Goal: Find specific page/section: Find specific page/section

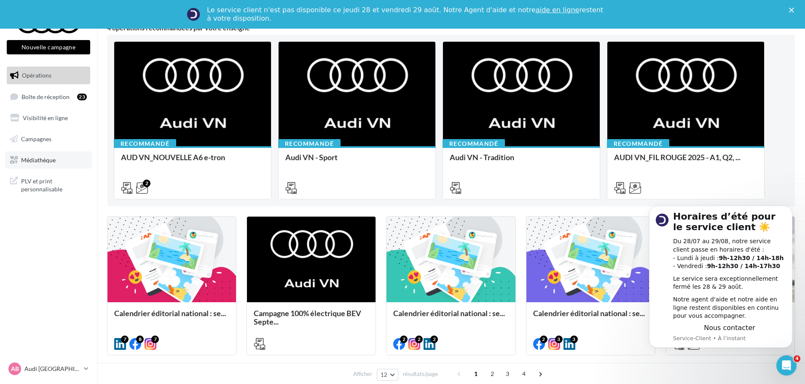
click at [62, 156] on link "Médiathèque" at bounding box center [48, 160] width 87 height 18
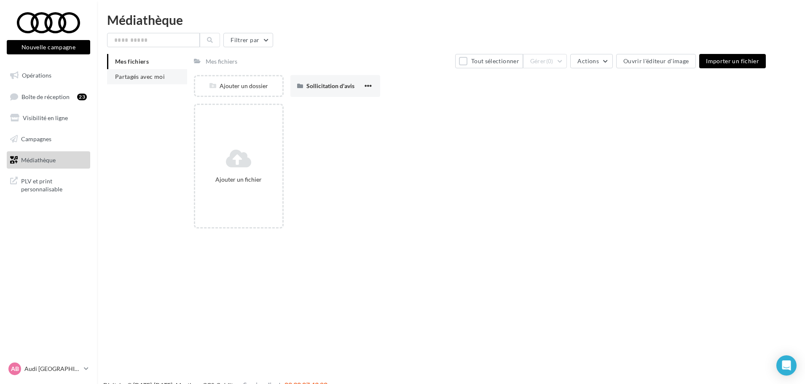
click at [162, 75] on span "Partagés avec moi" at bounding box center [140, 76] width 50 height 7
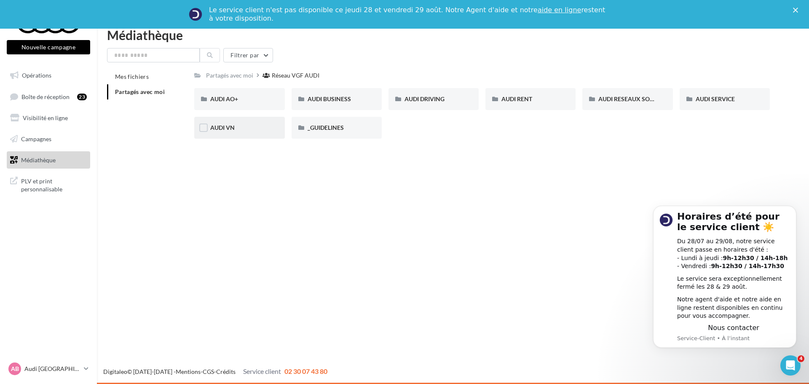
click at [248, 124] on div "AUDI VN" at bounding box center [239, 128] width 58 height 8
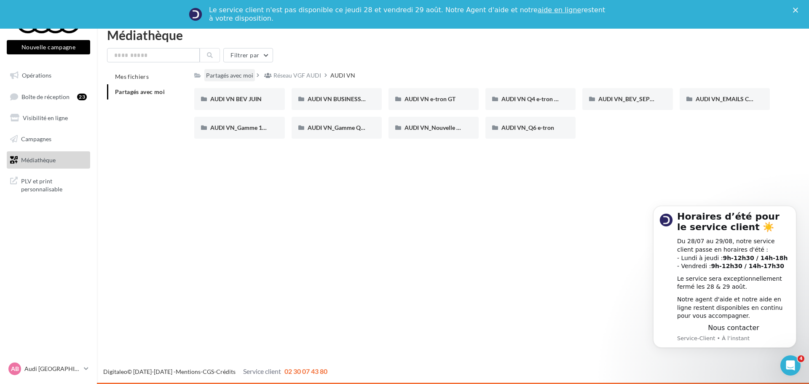
click at [213, 73] on div "Partagés avec moi" at bounding box center [229, 75] width 47 height 8
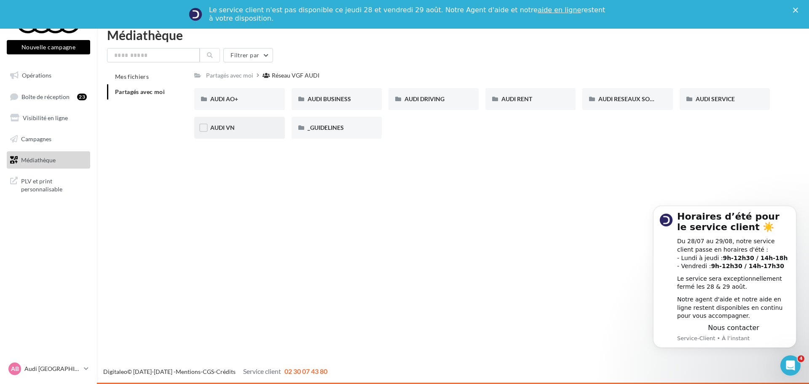
click at [236, 132] on div "AUDI VN" at bounding box center [239, 128] width 90 height 22
click at [631, 101] on span "AUDI RESEAUX SOCIAUX" at bounding box center [634, 98] width 70 height 7
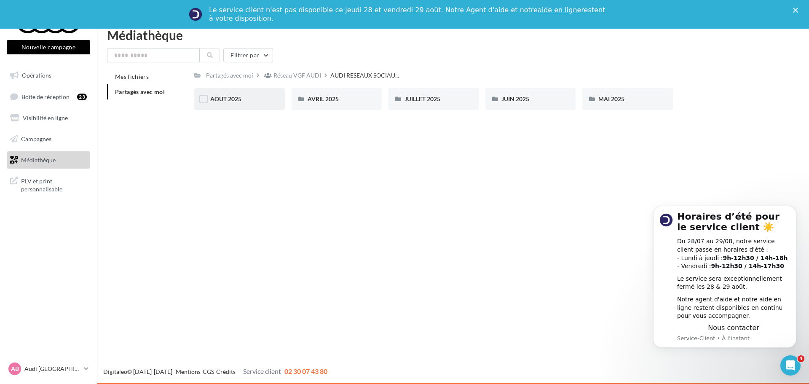
click at [245, 98] on div "AOUT 2025" at bounding box center [239, 99] width 58 height 8
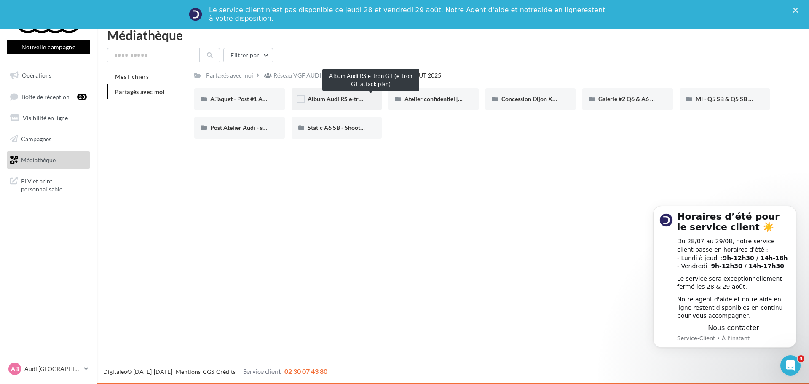
click at [347, 99] on span "Album Audi RS e-tron GT (e-tron GT attack plan)" at bounding box center [371, 98] width 127 height 7
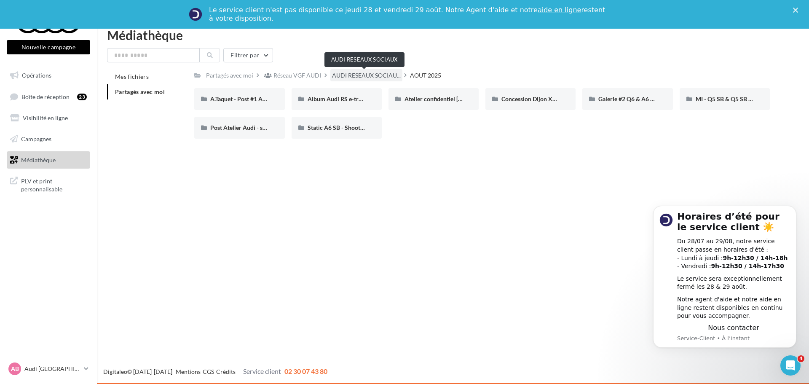
click at [378, 74] on span "AUDI RESEAUX SOCIAU..." at bounding box center [366, 75] width 69 height 8
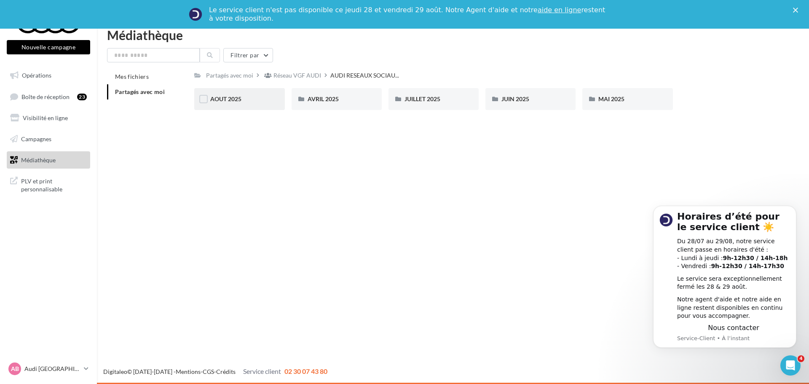
click at [243, 99] on div "AOUT 2025" at bounding box center [239, 99] width 58 height 8
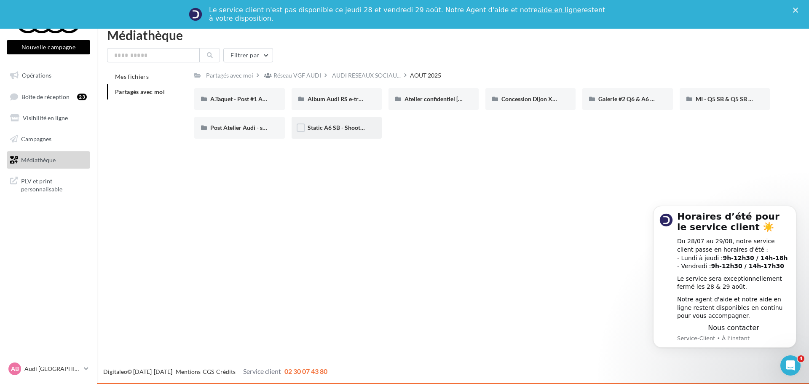
click at [340, 132] on div "Static A6 SB - Shooting NV" at bounding box center [337, 128] width 58 height 8
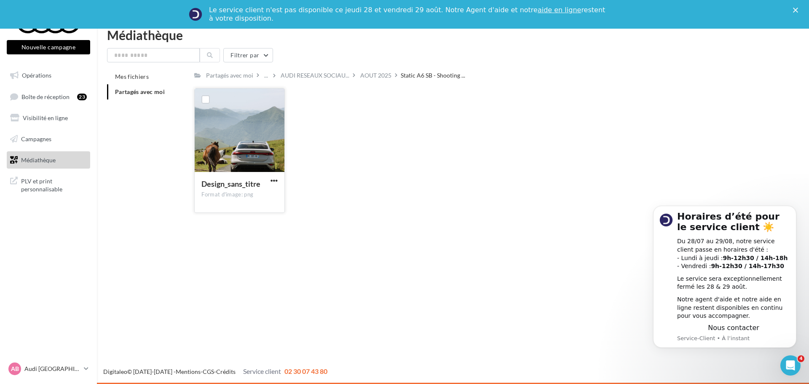
click at [235, 126] on div at bounding box center [239, 131] width 89 height 84
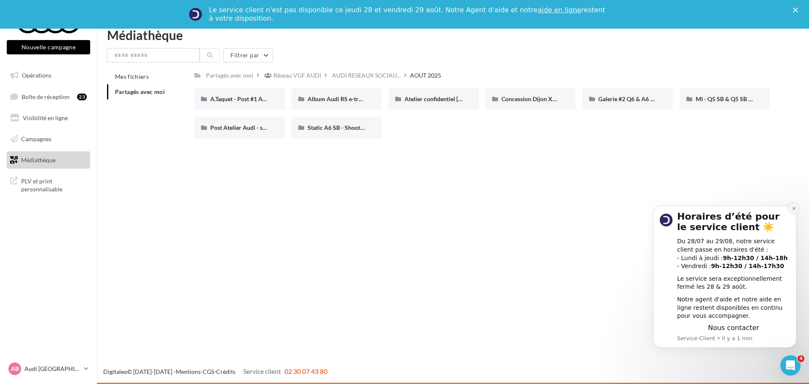
click at [795, 209] on icon "Dismiss notification" at bounding box center [793, 208] width 3 height 3
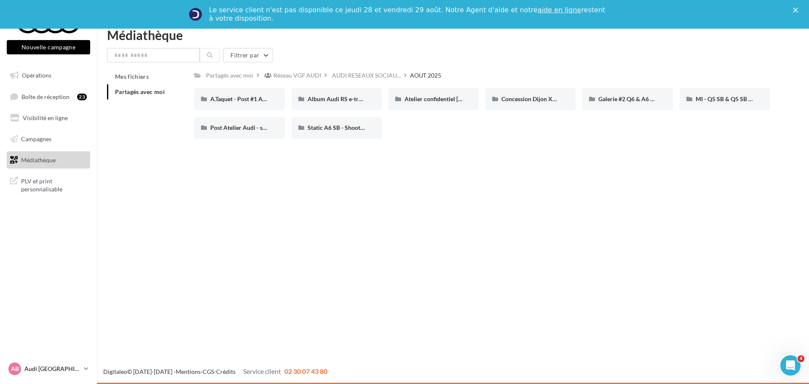
click at [57, 368] on p "Audi [GEOGRAPHIC_DATA]" at bounding box center [52, 369] width 56 height 8
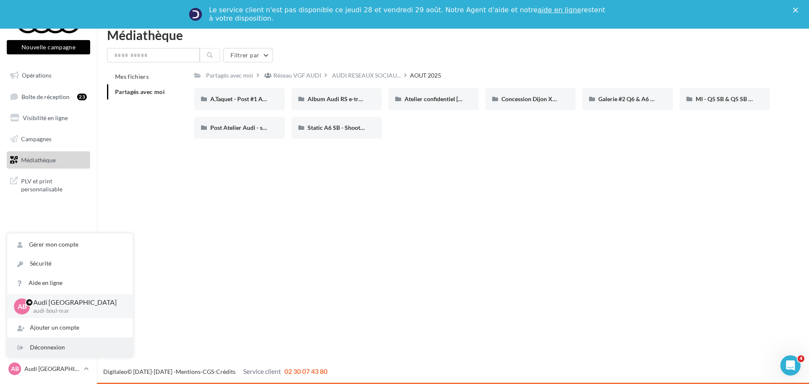
click at [61, 350] on div "Déconnexion" at bounding box center [70, 347] width 126 height 19
